Goal: Task Accomplishment & Management: Complete application form

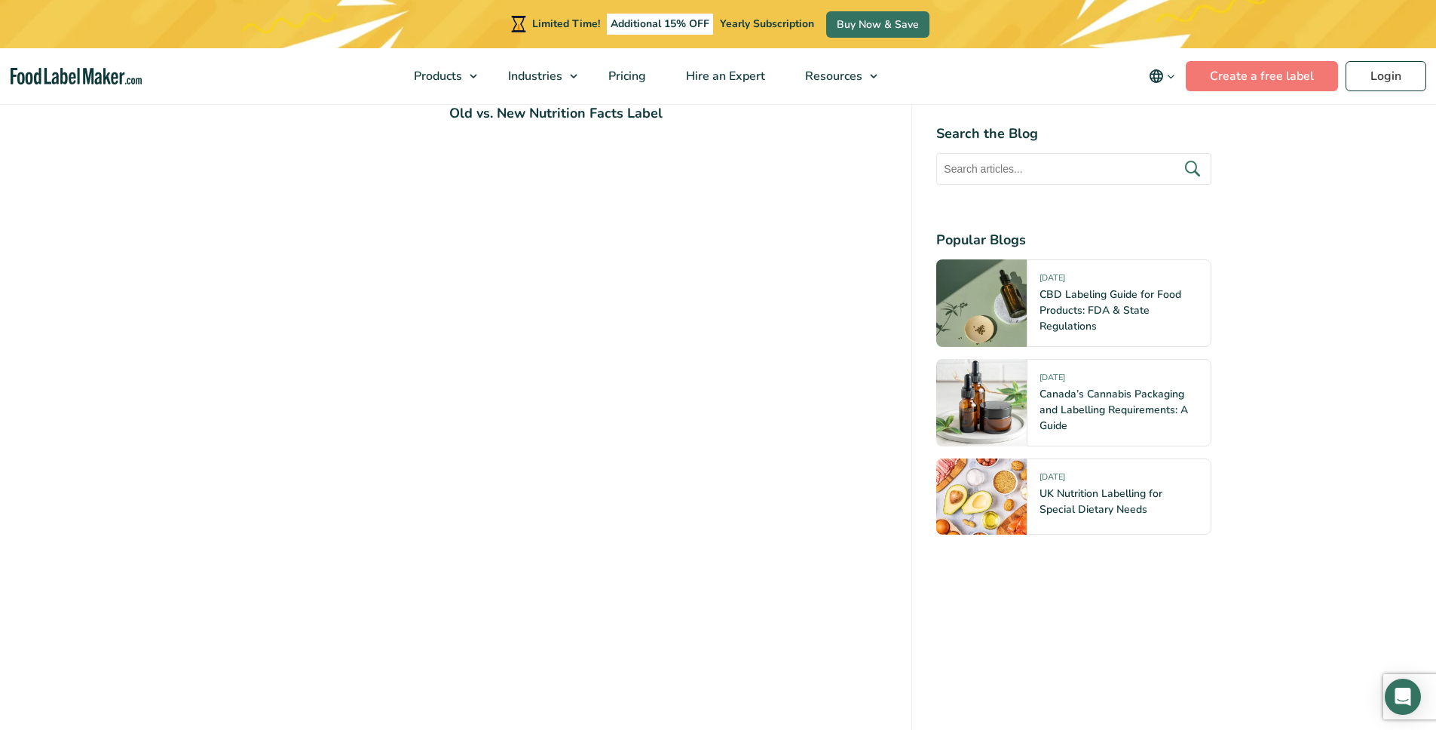
scroll to position [1930, 0]
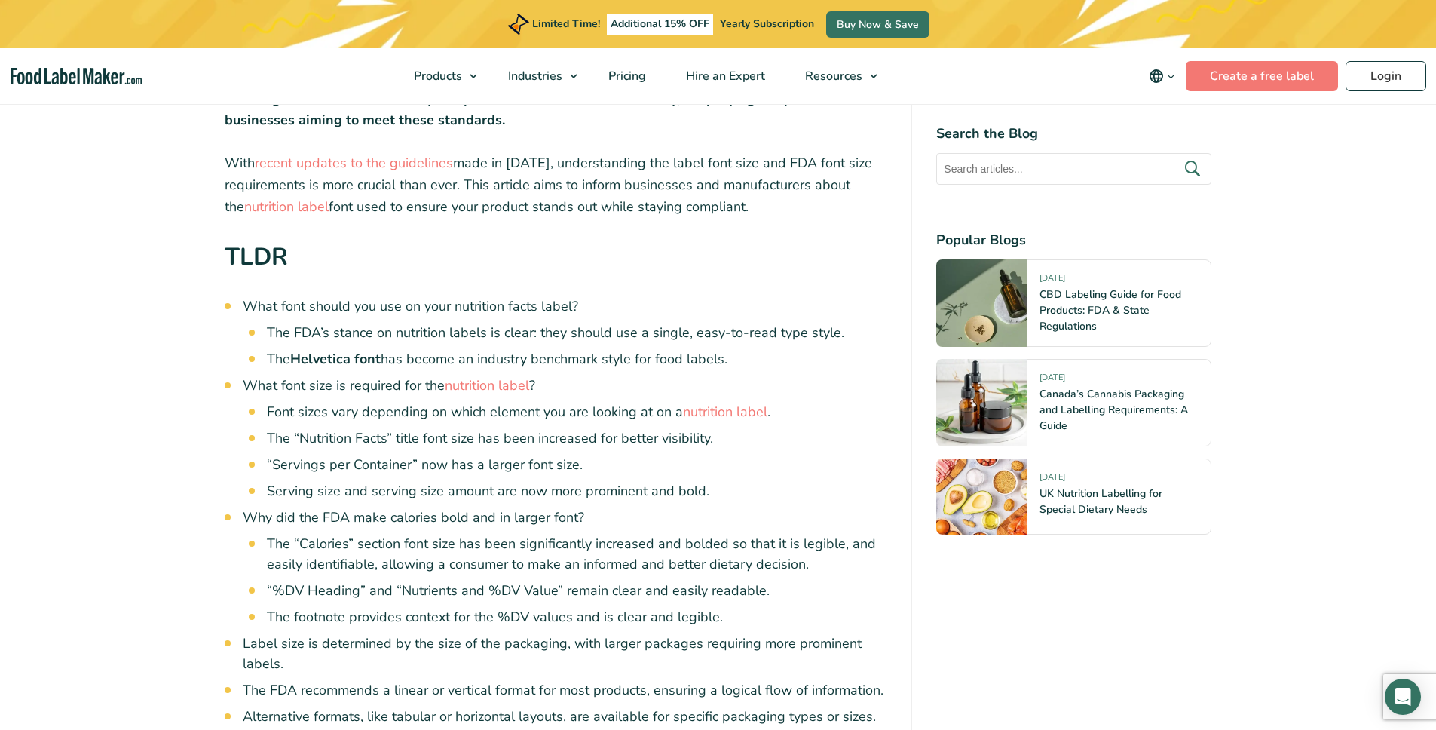
scroll to position [408, 0]
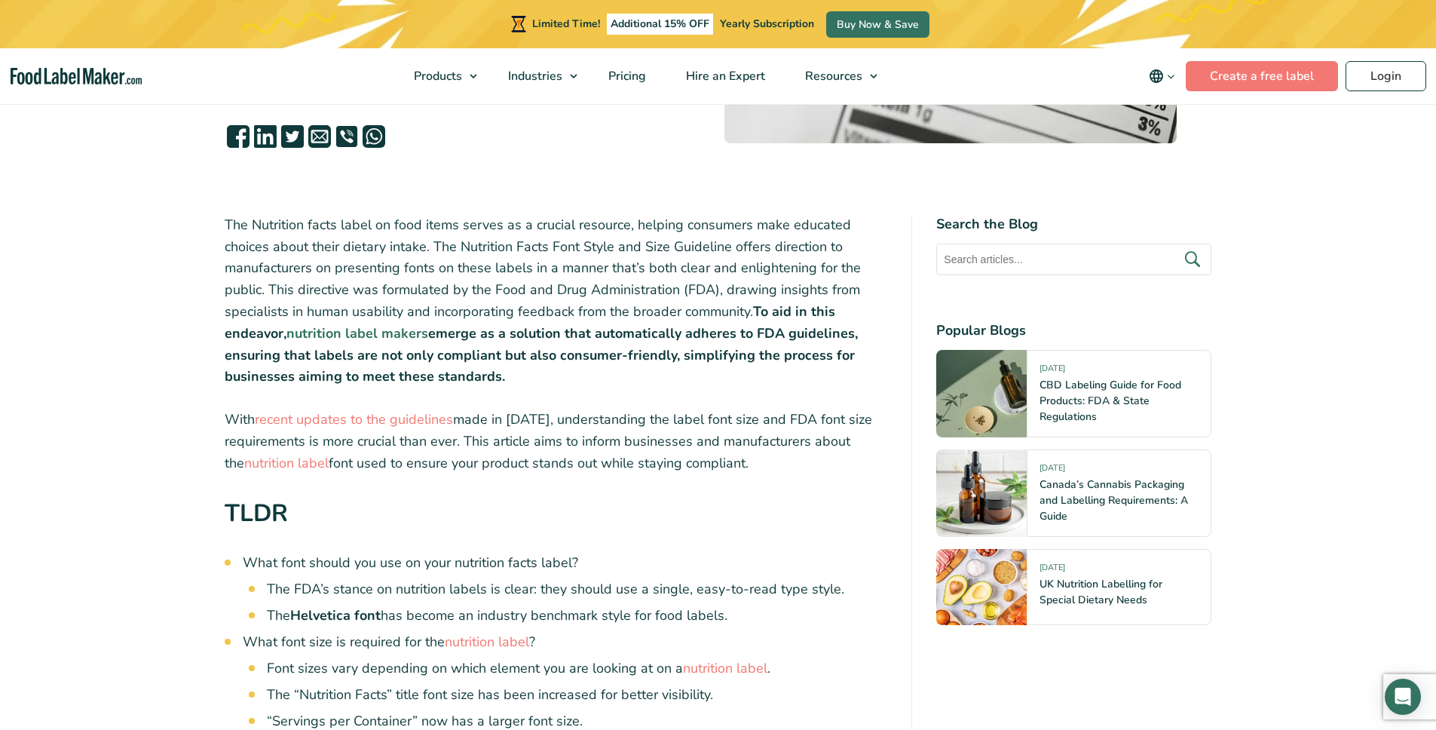
click at [335, 331] on strong "nutrition label makers" at bounding box center [357, 333] width 142 height 18
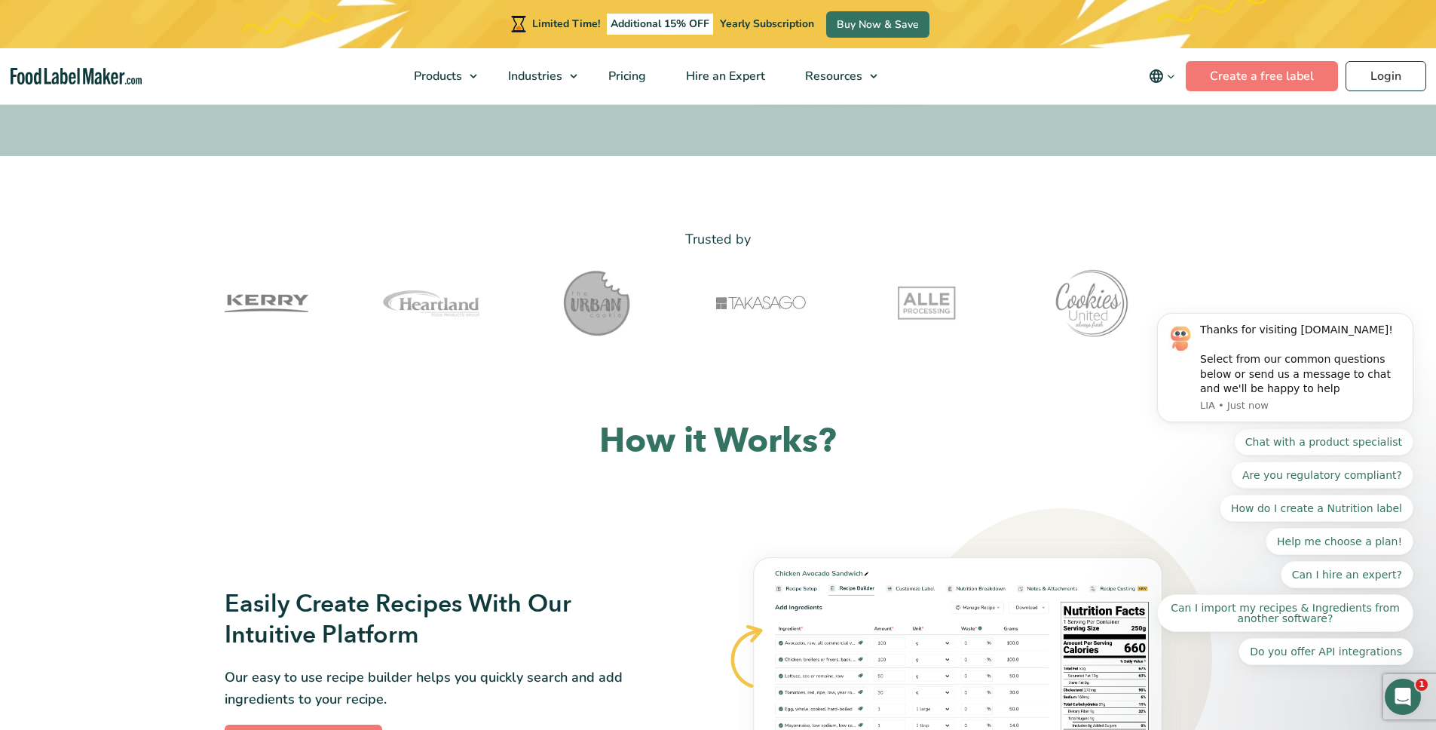
scroll to position [47, 0]
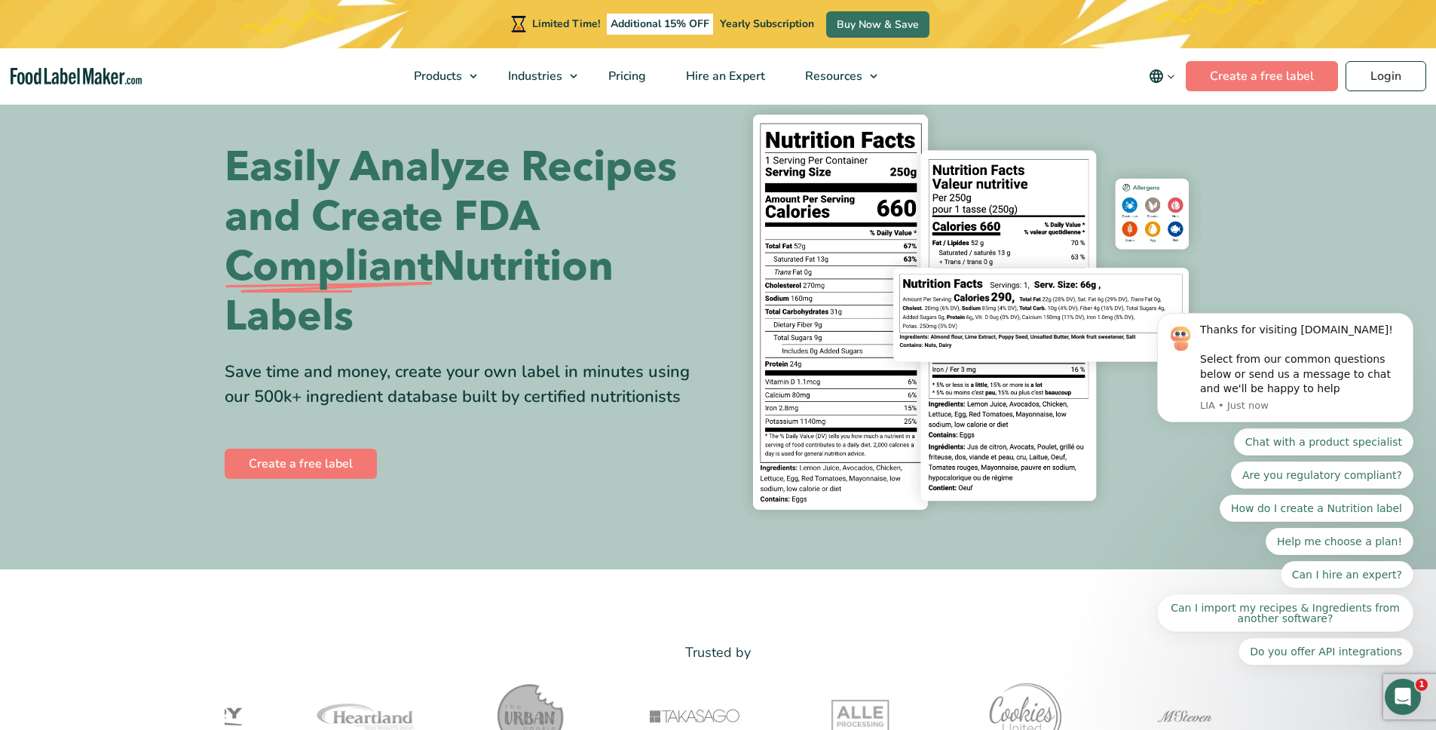
click at [337, 482] on div "Easily Analyze Recipes and Create FDA Compliant Nutrition Labels Save time and …" at bounding box center [718, 312] width 987 height 442
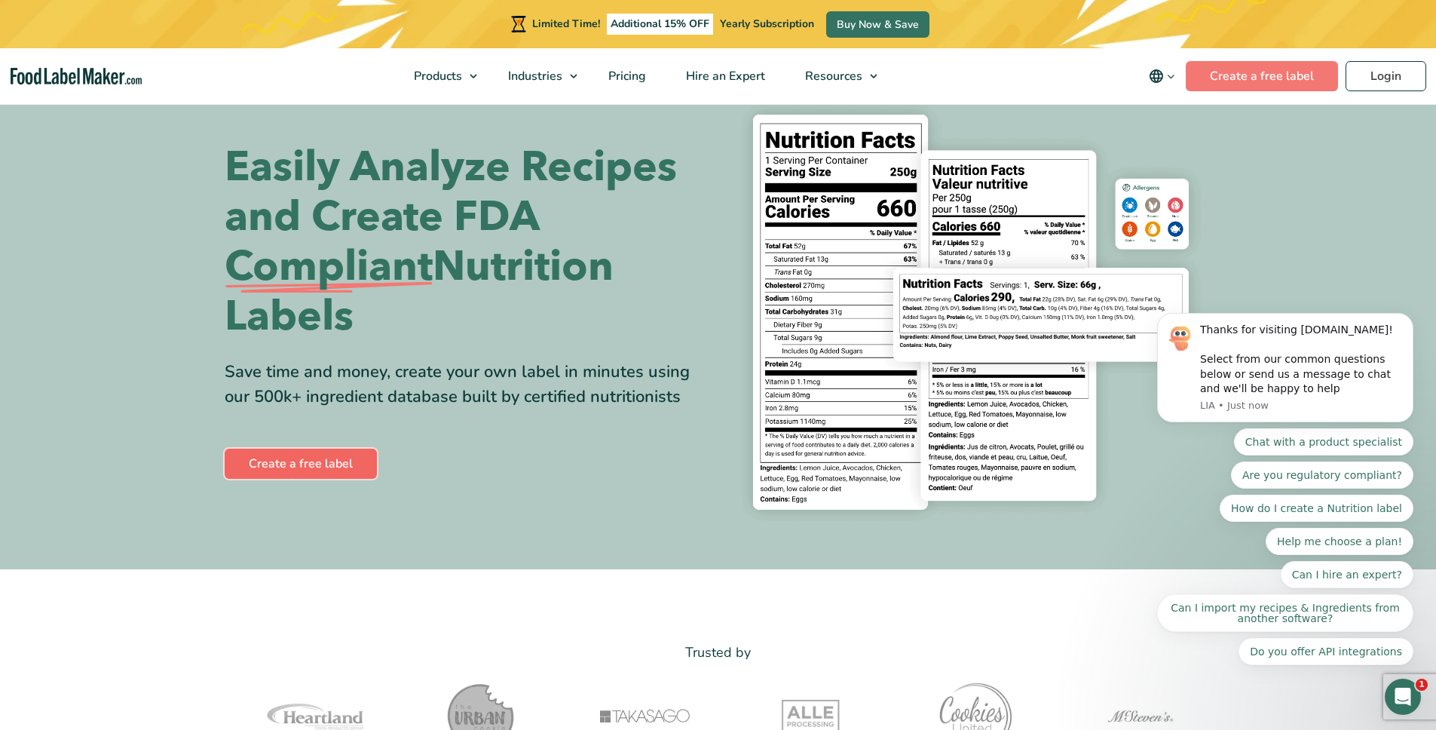
click at [335, 469] on link "Create a free label" at bounding box center [301, 463] width 152 height 30
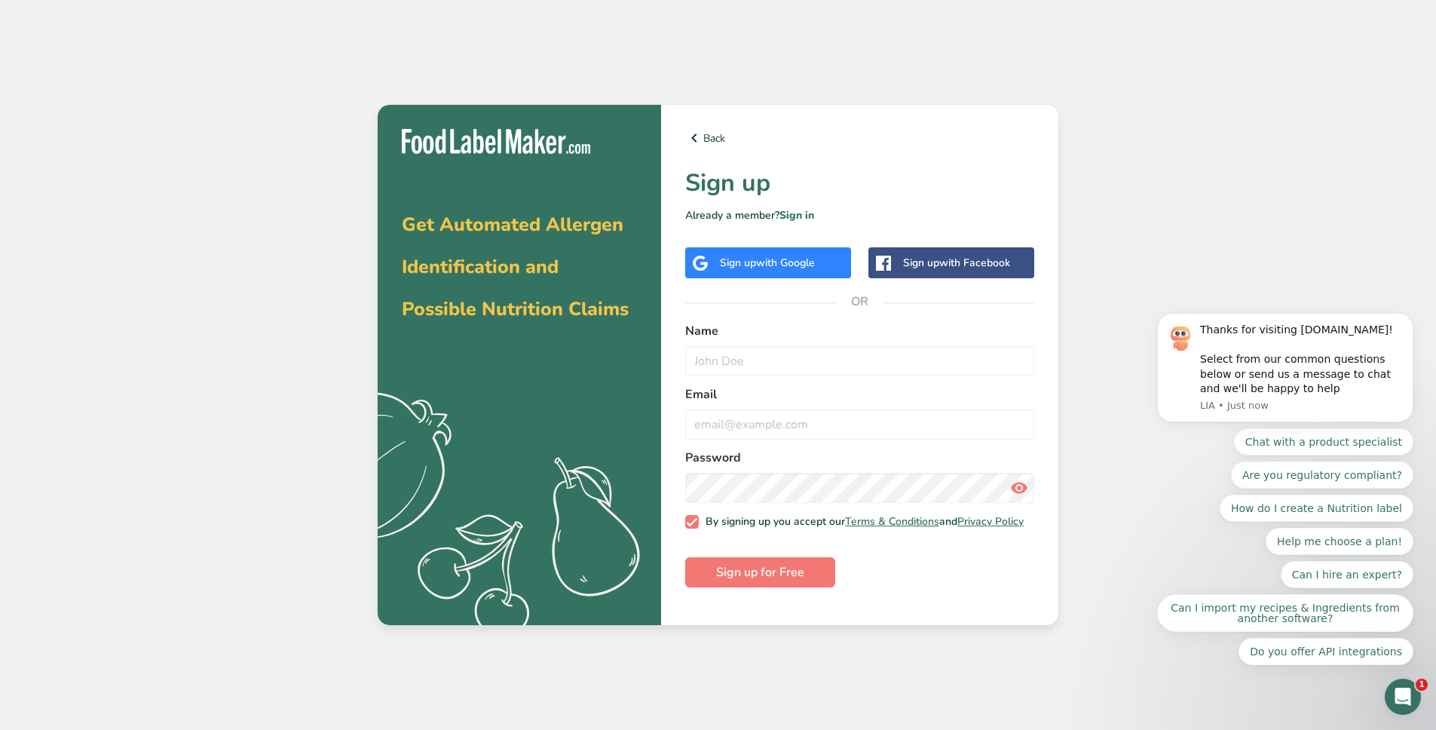
click at [721, 259] on div "Sign up with Google" at bounding box center [767, 263] width 95 height 16
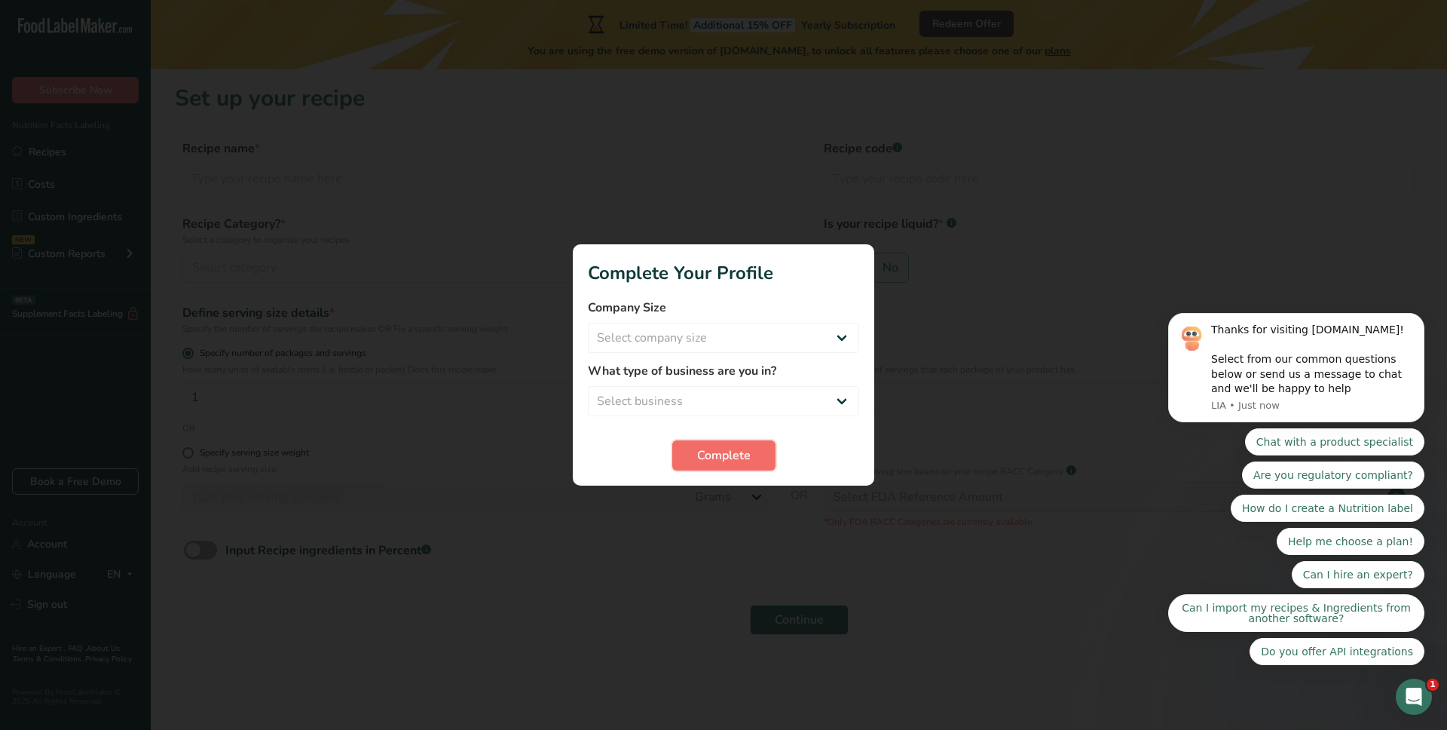
click at [745, 456] on span "Complete" at bounding box center [724, 455] width 54 height 18
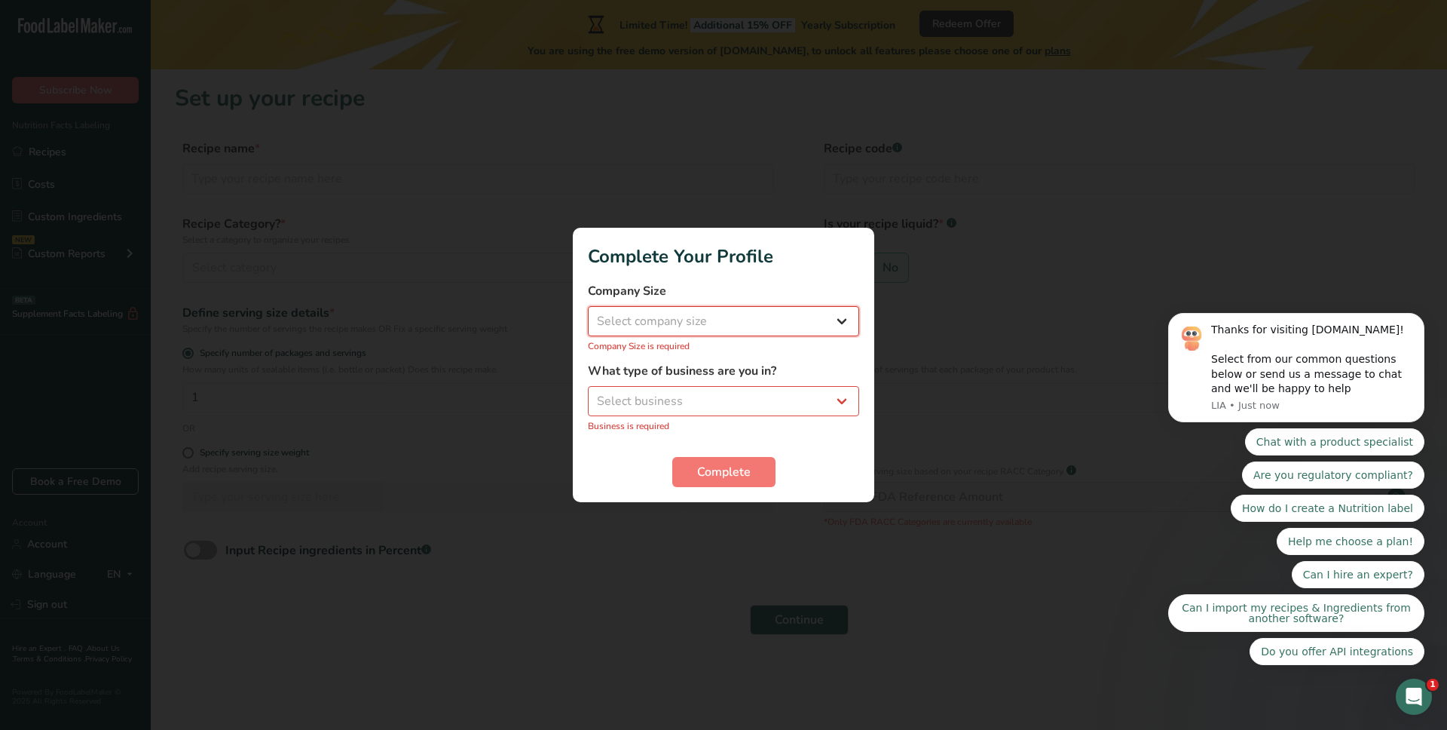
click at [681, 322] on select "Select company size Fewer than 10 Employees 10 to 50 Employees 51 to 500 Employ…" at bounding box center [723, 321] width 271 height 30
select select "2"
click at [588, 314] on select "Select company size Fewer than 10 Employees 10 to 50 Employees 51 to 500 Employ…" at bounding box center [723, 321] width 271 height 30
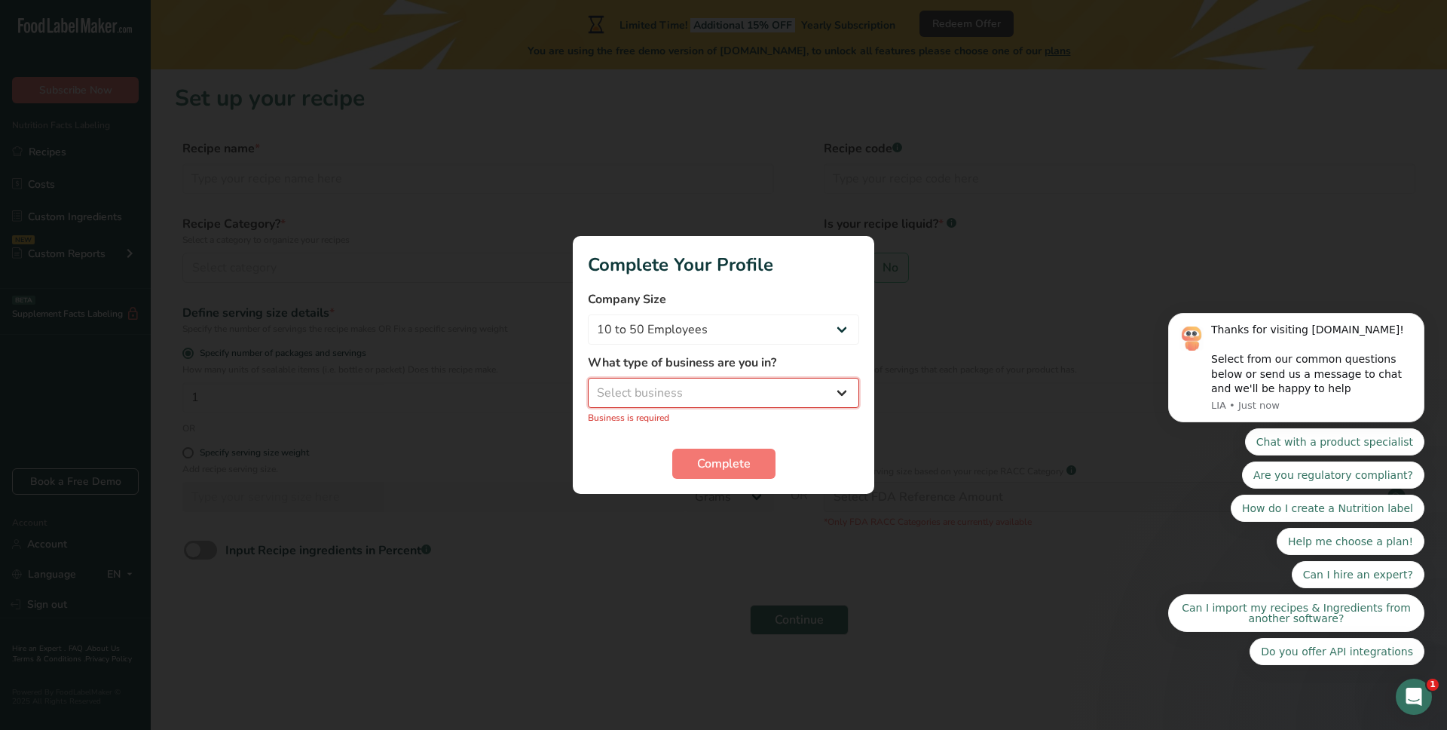
click at [683, 396] on select "Select business Packaged Food Manufacturer Restaurant & Cafe Bakery Meal Plans …" at bounding box center [723, 393] width 271 height 30
select select "8"
click at [588, 386] on select "Select business Packaged Food Manufacturer Restaurant & Cafe Bakery Meal Plans …" at bounding box center [723, 393] width 271 height 30
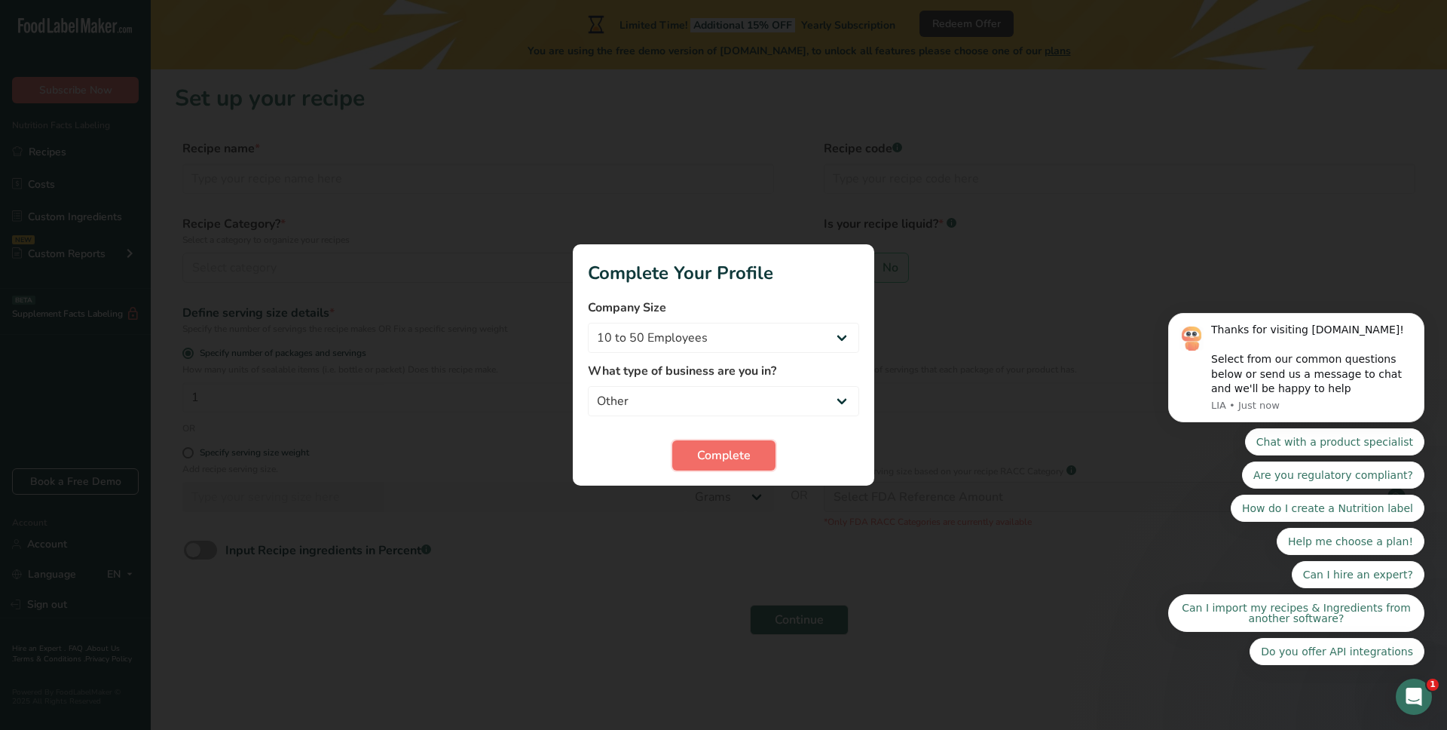
click at [715, 458] on span "Complete" at bounding box center [724, 455] width 54 height 18
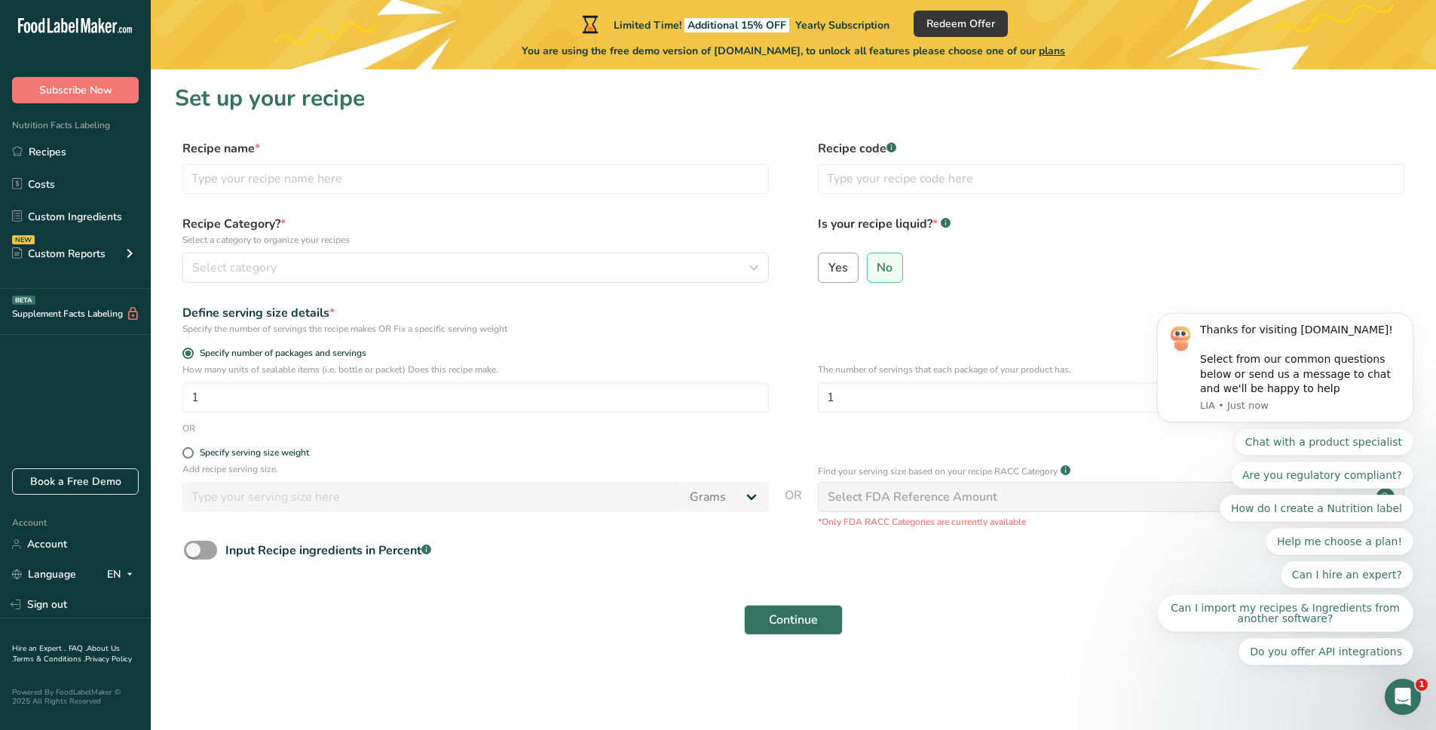
click at [840, 273] on span "Yes" at bounding box center [838, 267] width 20 height 15
click at [828, 272] on input "Yes" at bounding box center [824, 267] width 10 height 10
radio input "true"
radio input "false"
select select "22"
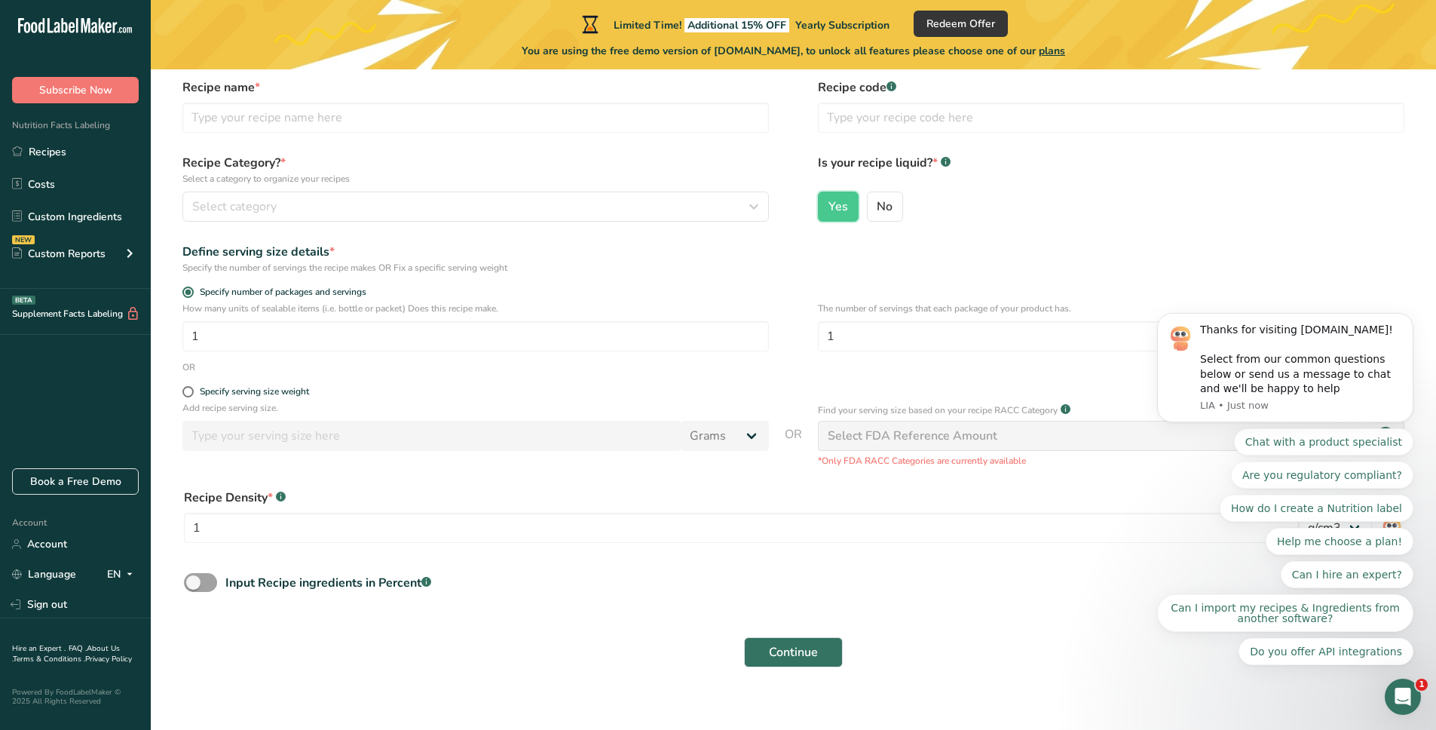
scroll to position [51, 0]
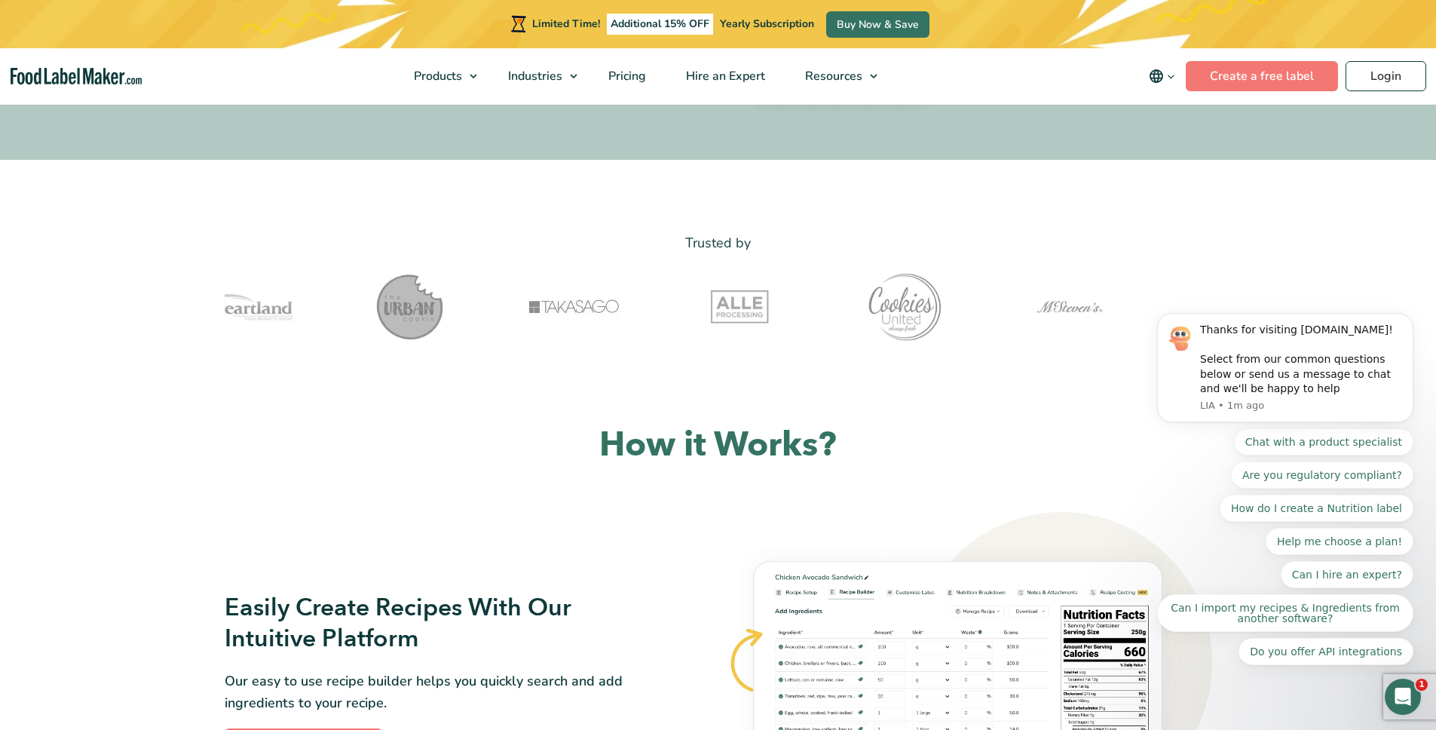
scroll to position [786, 0]
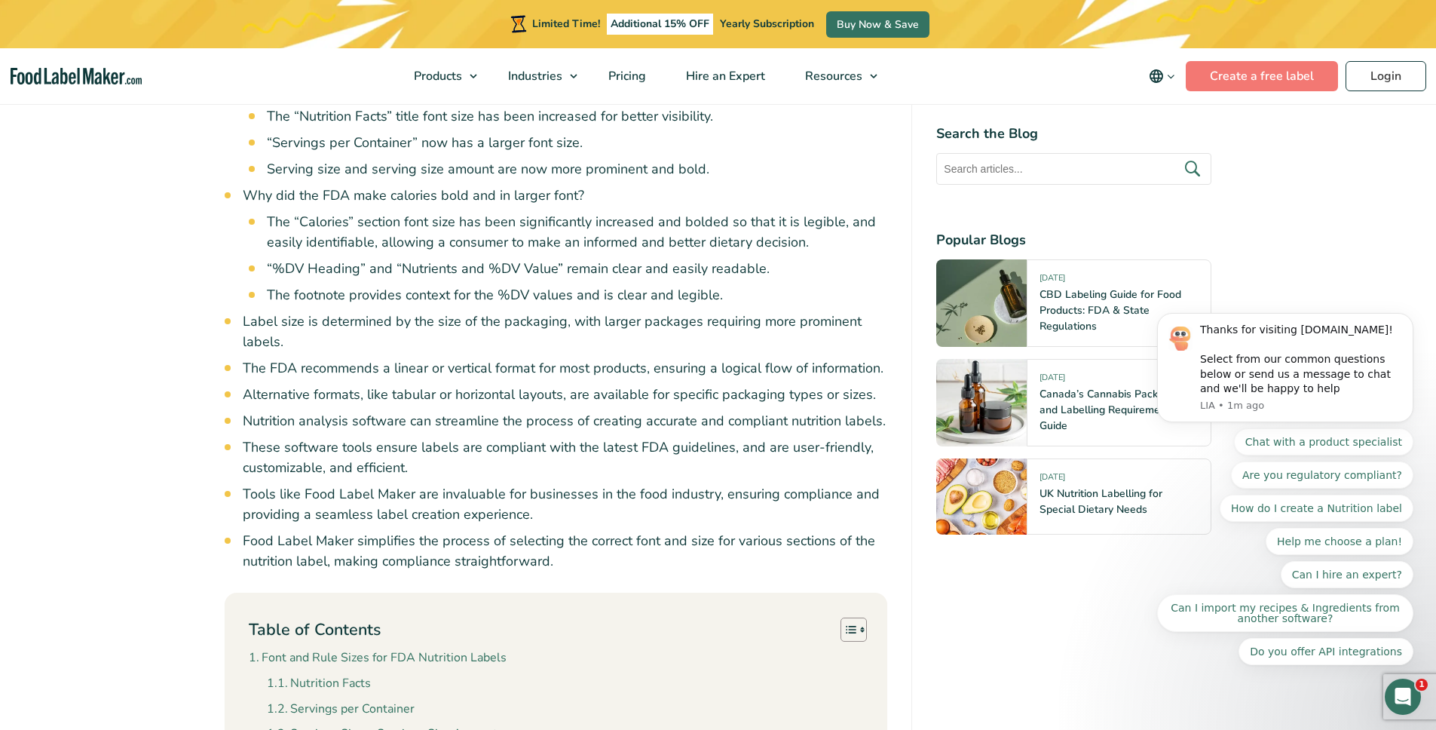
scroll to position [1483, 0]
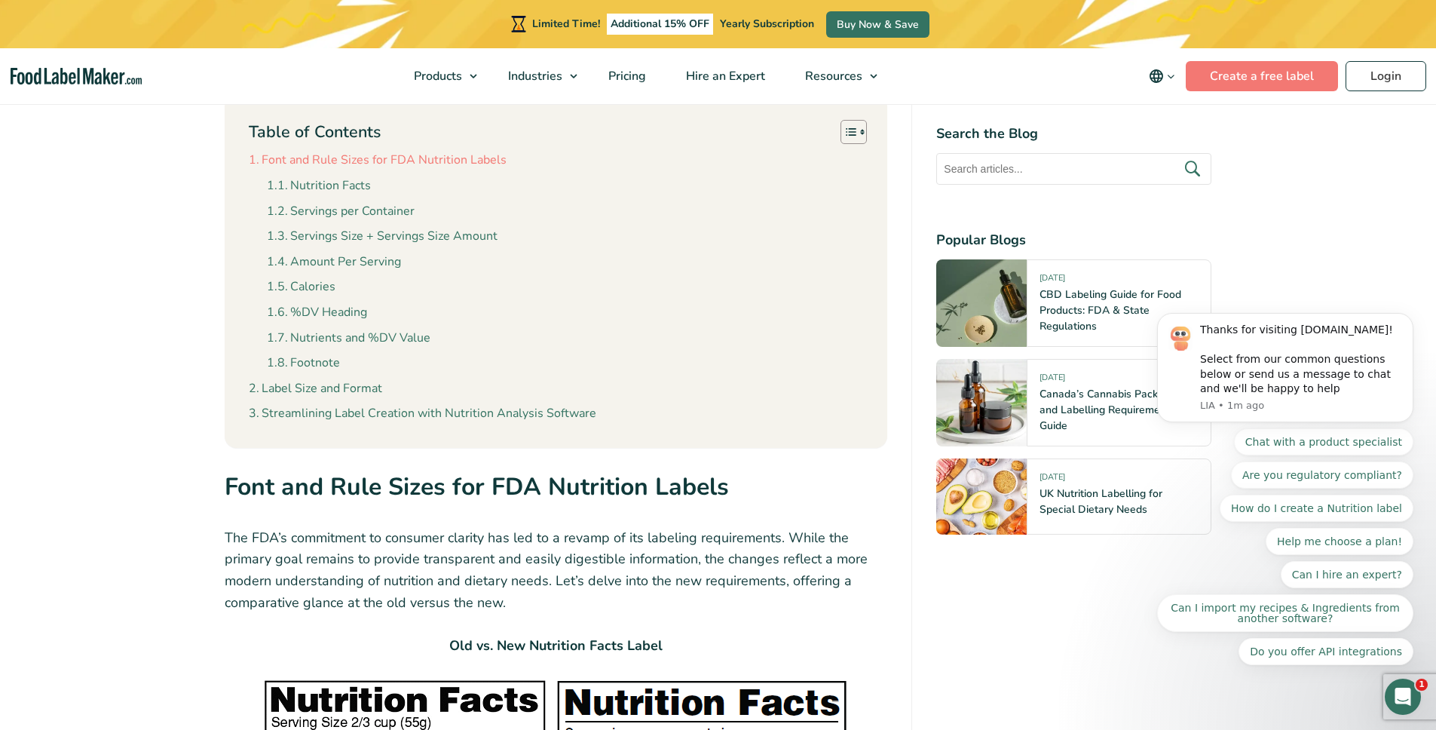
click at [362, 158] on link "Font and Rule Sizes for FDA Nutrition Labels" at bounding box center [378, 161] width 258 height 20
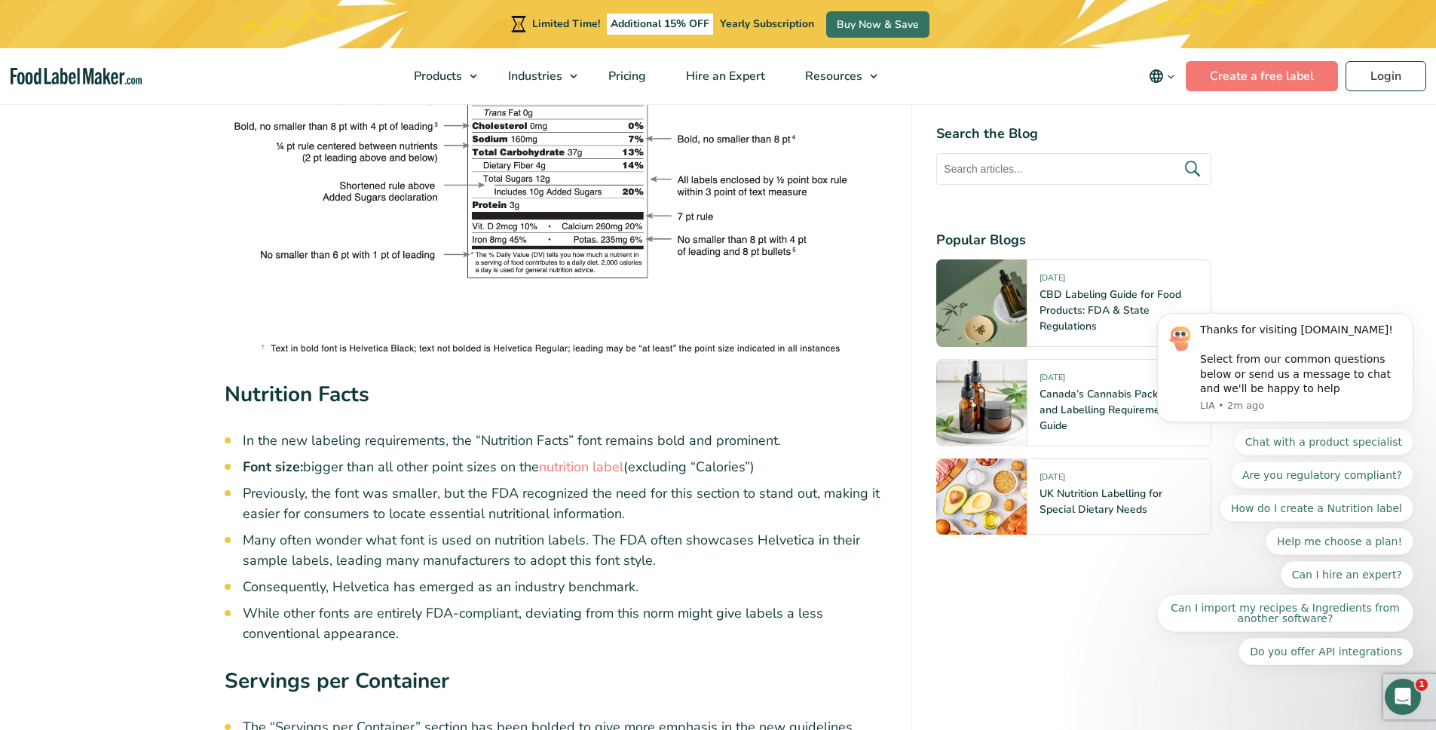
scroll to position [2782, 0]
